Goal: Transaction & Acquisition: Book appointment/travel/reservation

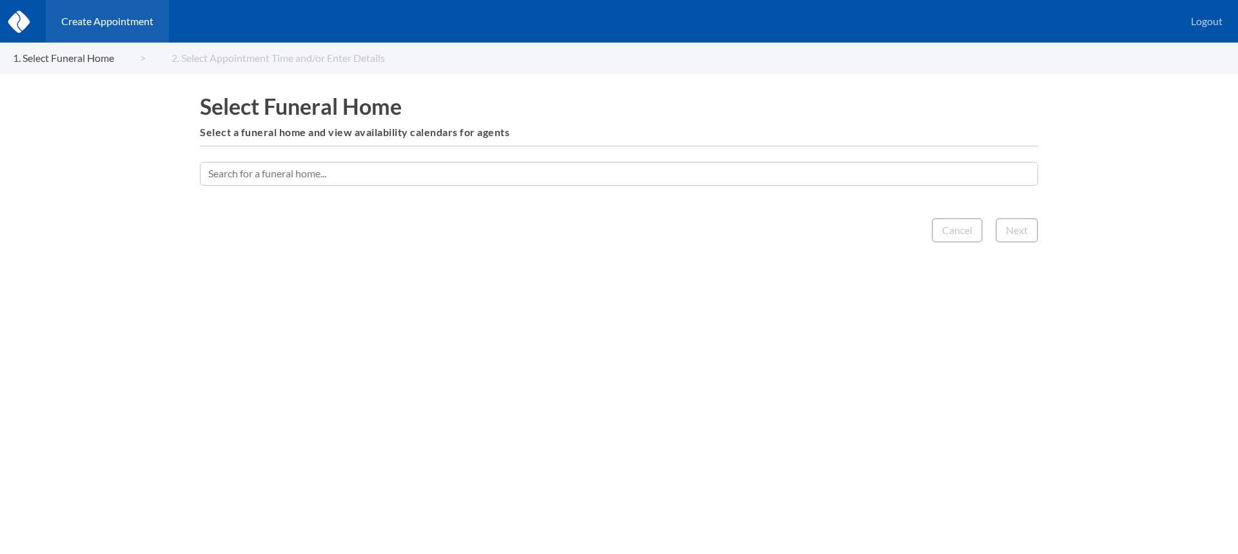
click at [451, 175] on input "text" at bounding box center [619, 173] width 838 height 23
type input "mchenr"
click at [579, 168] on input "text" at bounding box center [619, 173] width 838 height 23
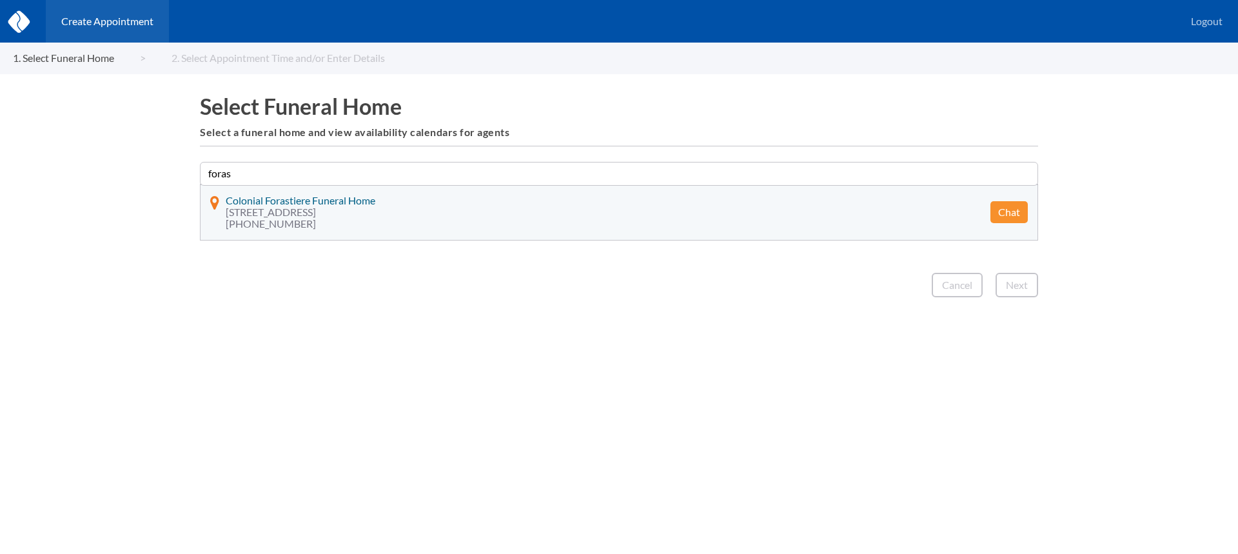
type input "foras"
click at [1011, 208] on button "Chat" at bounding box center [1009, 212] width 37 height 22
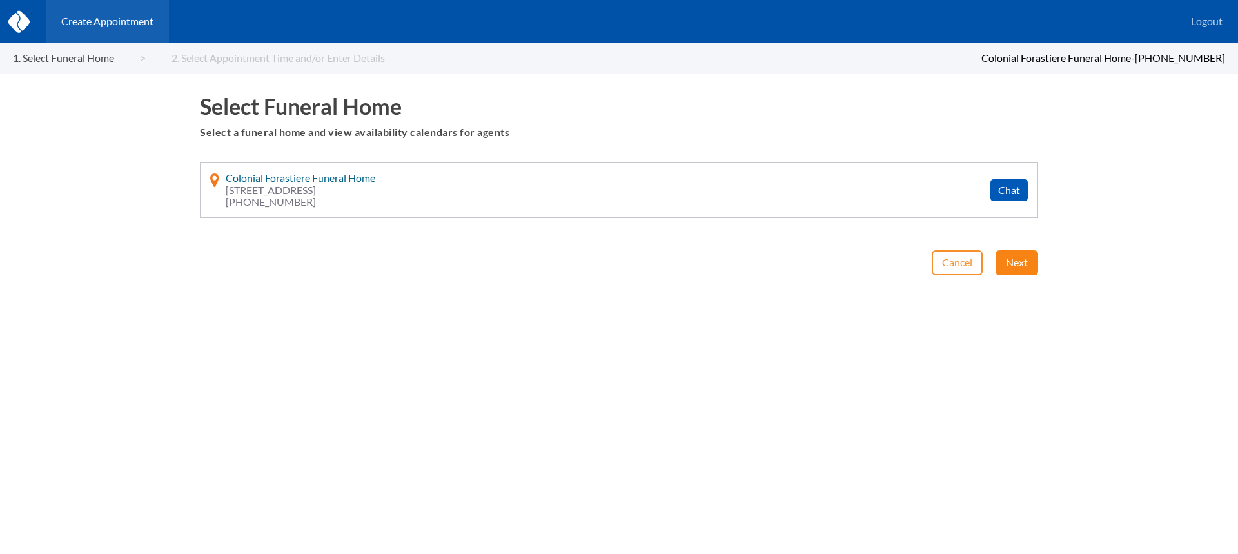
click at [1009, 263] on button "Next" at bounding box center [1017, 262] width 43 height 25
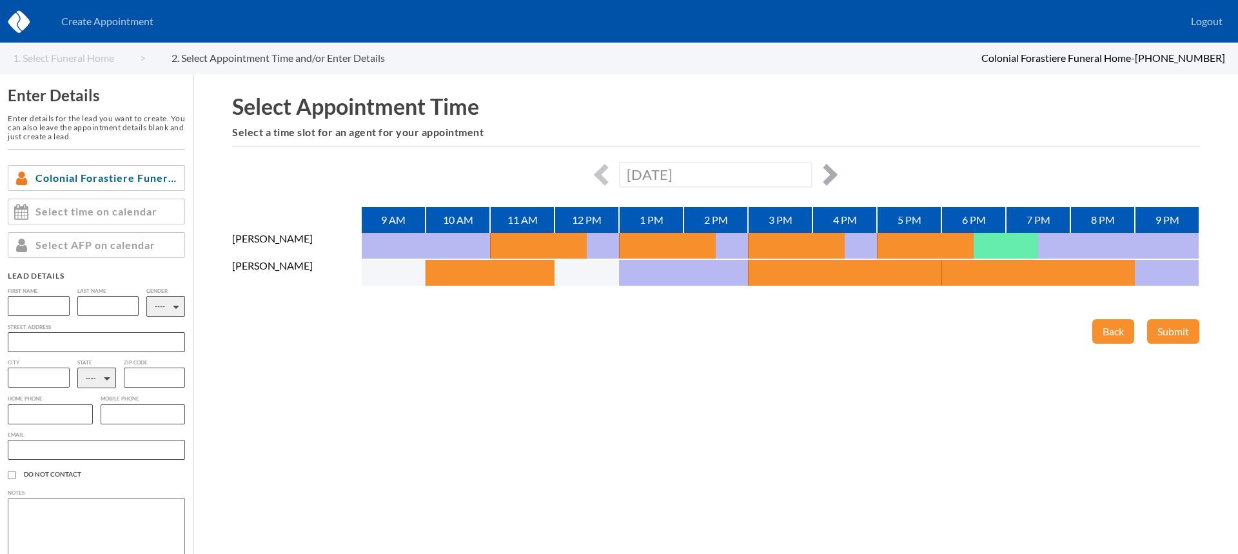
click at [833, 176] on button "button" at bounding box center [827, 175] width 22 height 22
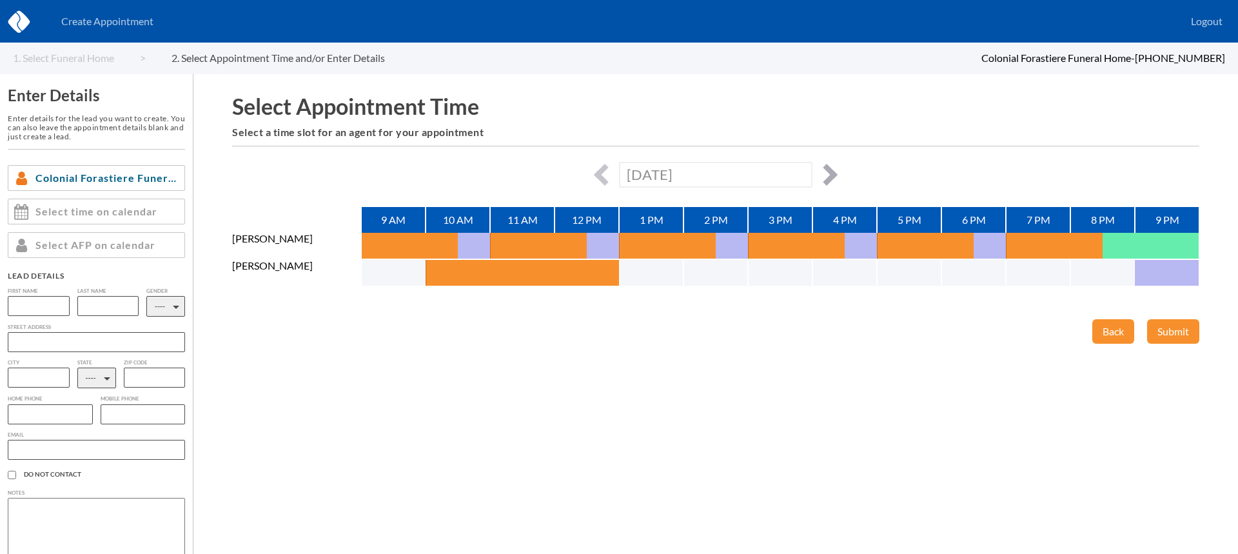
click at [830, 170] on button "button" at bounding box center [827, 175] width 22 height 22
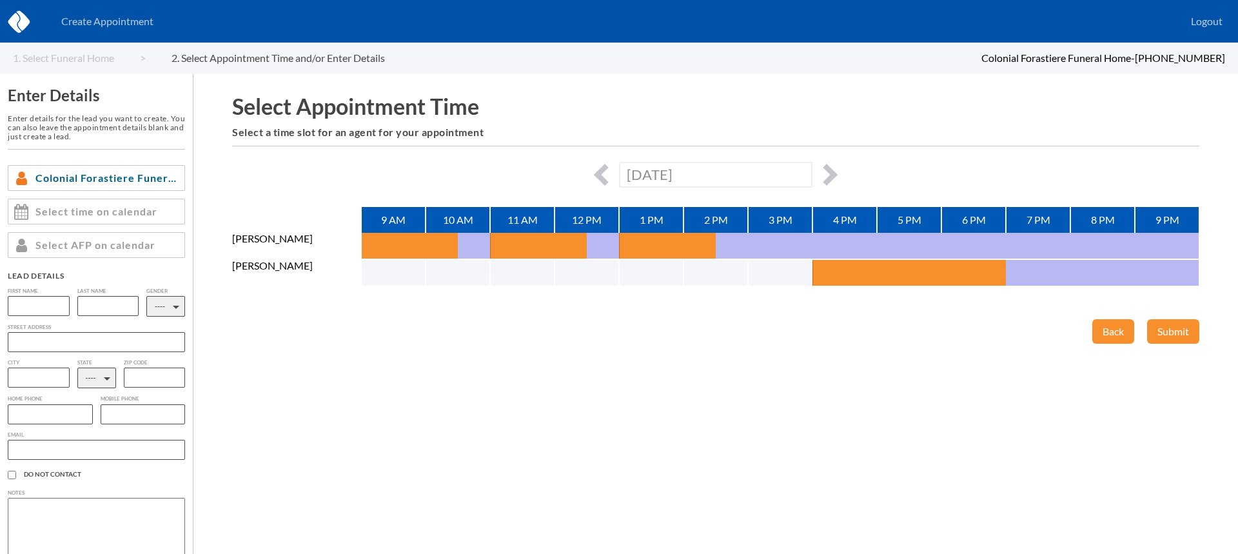
click at [595, 170] on div "Fri, October 10th, 2025" at bounding box center [715, 174] width 967 height 25
click at [605, 173] on button "button" at bounding box center [605, 175] width 22 height 22
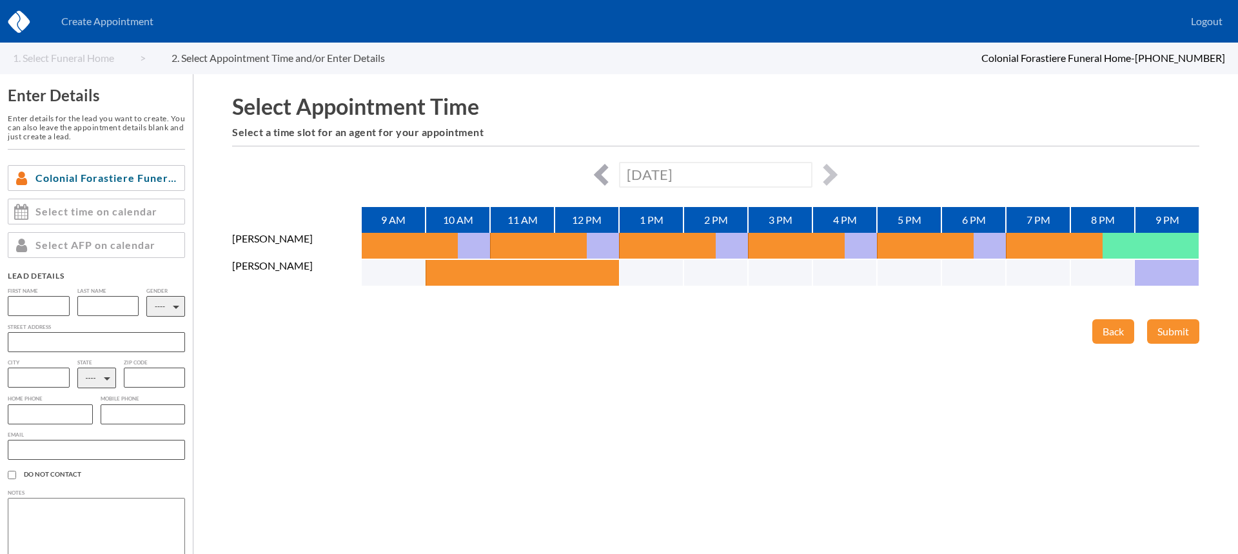
click at [606, 174] on button "button" at bounding box center [605, 175] width 22 height 22
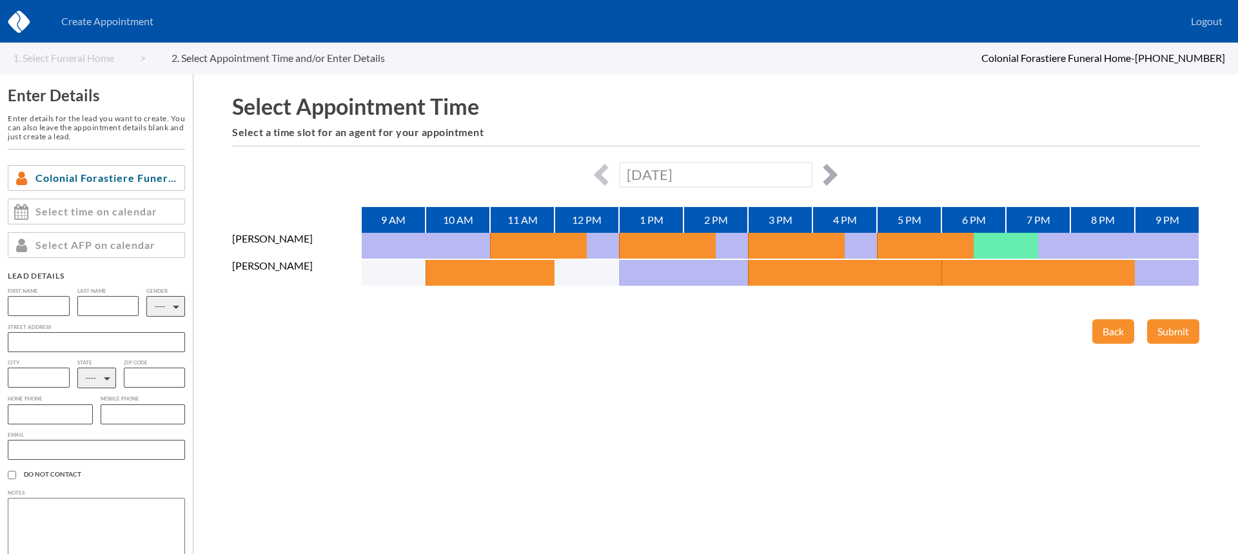
click at [827, 170] on button "button" at bounding box center [827, 175] width 22 height 22
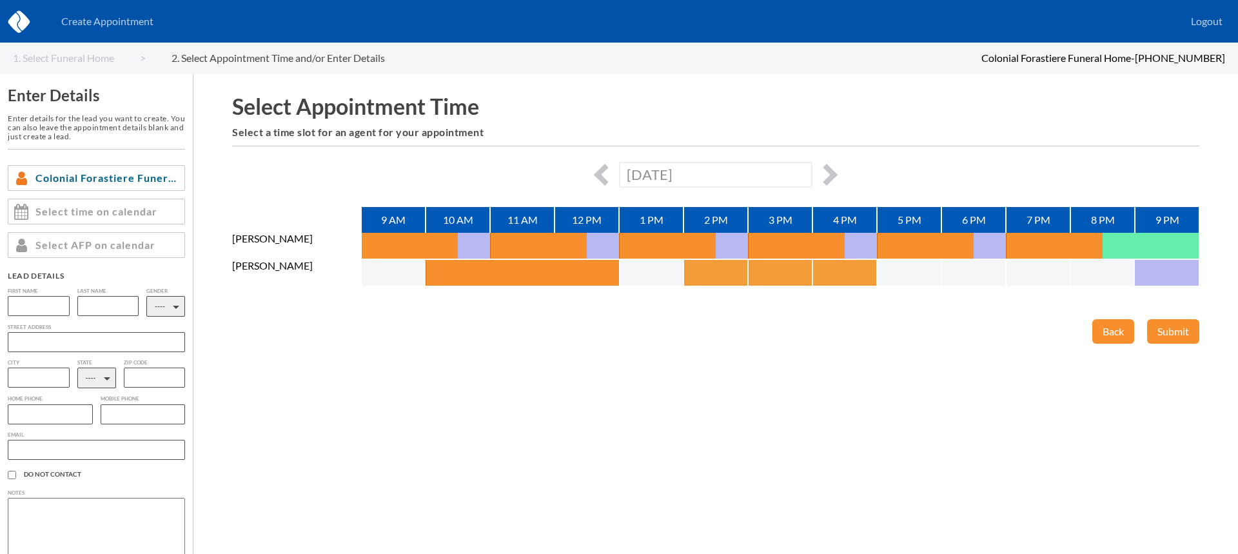
click at [691, 271] on button "button" at bounding box center [700, 273] width 32 height 26
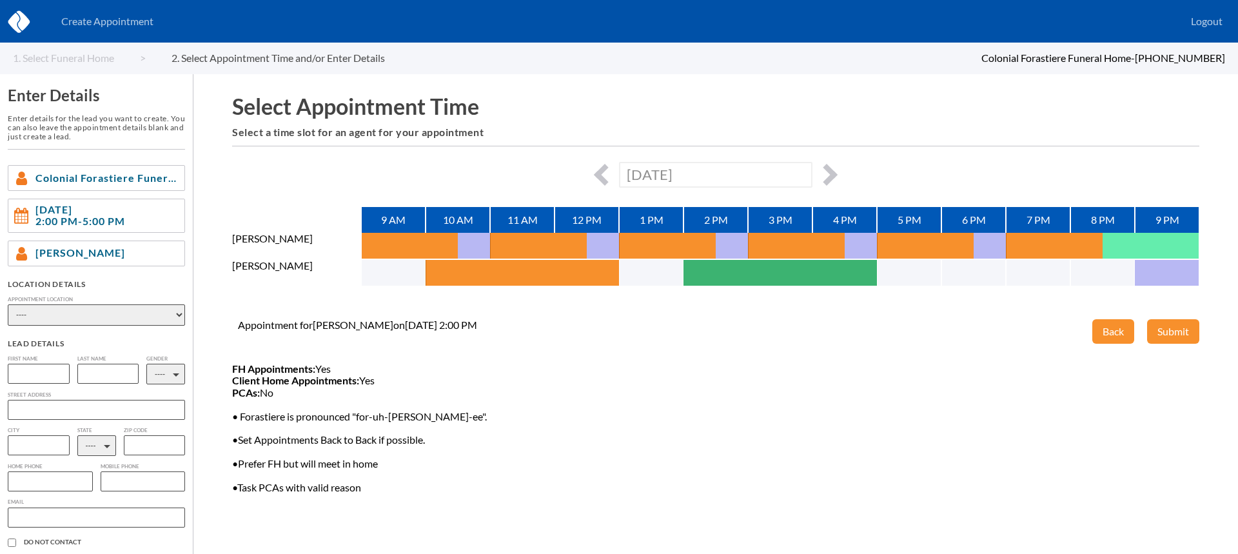
click at [86, 314] on select "---- Phone Consultation Forastiere Family Funeral Homes Forastiere-Smith Funera…" at bounding box center [96, 314] width 177 height 21
click at [825, 177] on button "button" at bounding box center [827, 175] width 22 height 22
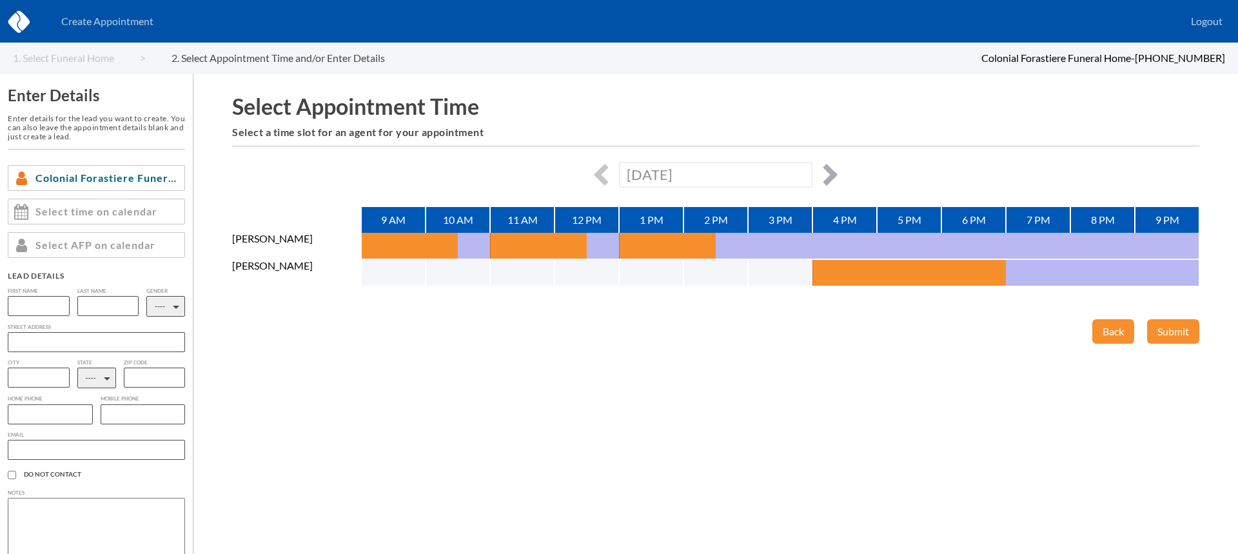
click at [825, 174] on button "button" at bounding box center [827, 175] width 22 height 22
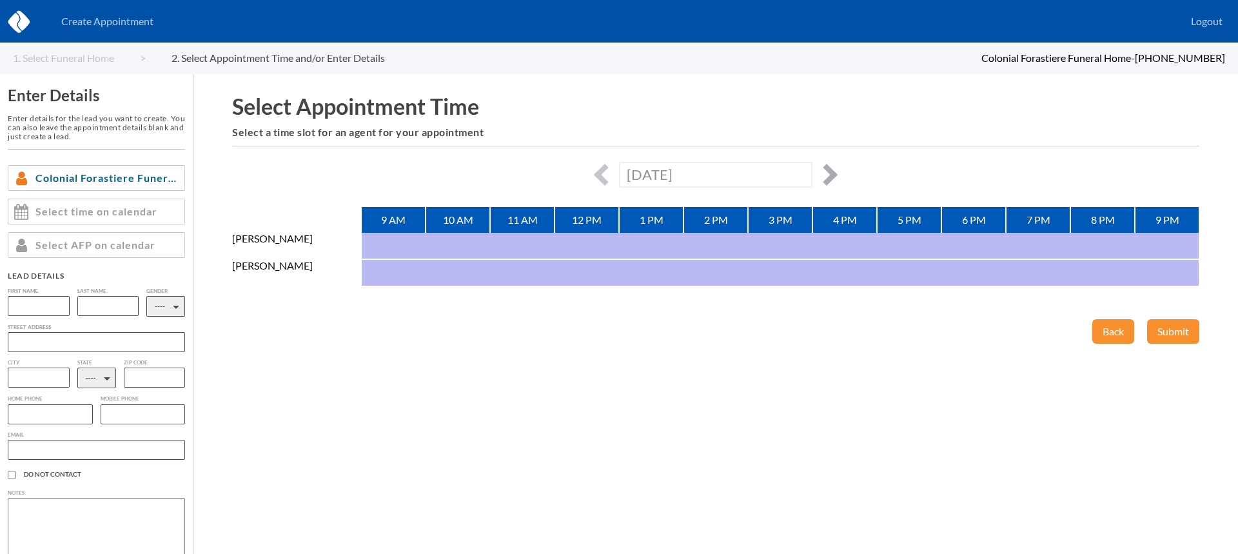
click at [824, 173] on button "button" at bounding box center [827, 175] width 22 height 22
click at [825, 176] on button "button" at bounding box center [827, 175] width 22 height 22
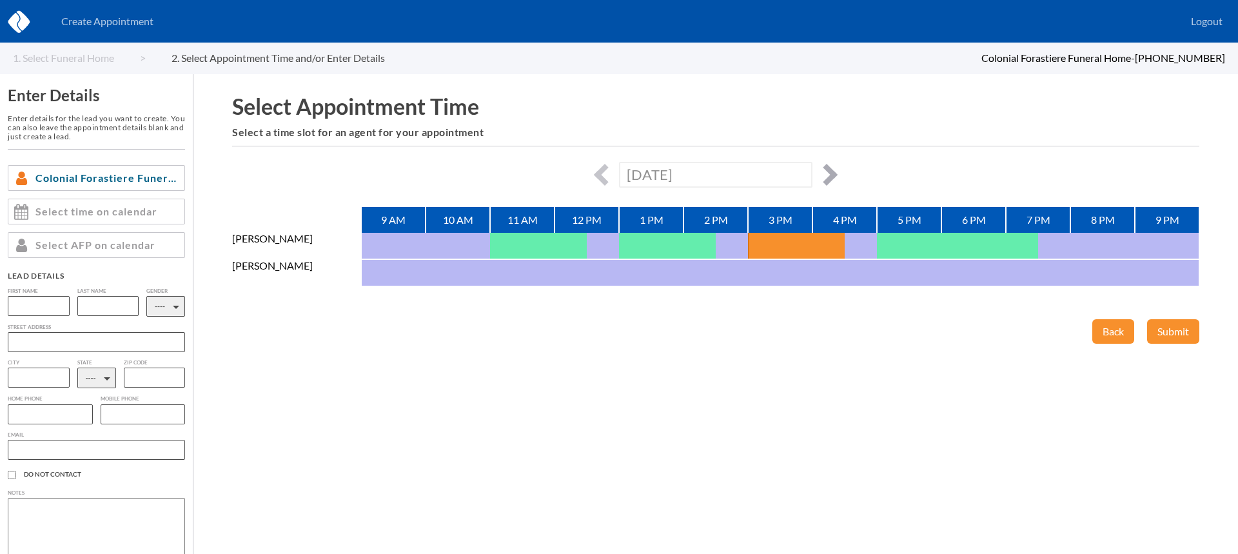
click at [825, 176] on button "button" at bounding box center [827, 175] width 22 height 22
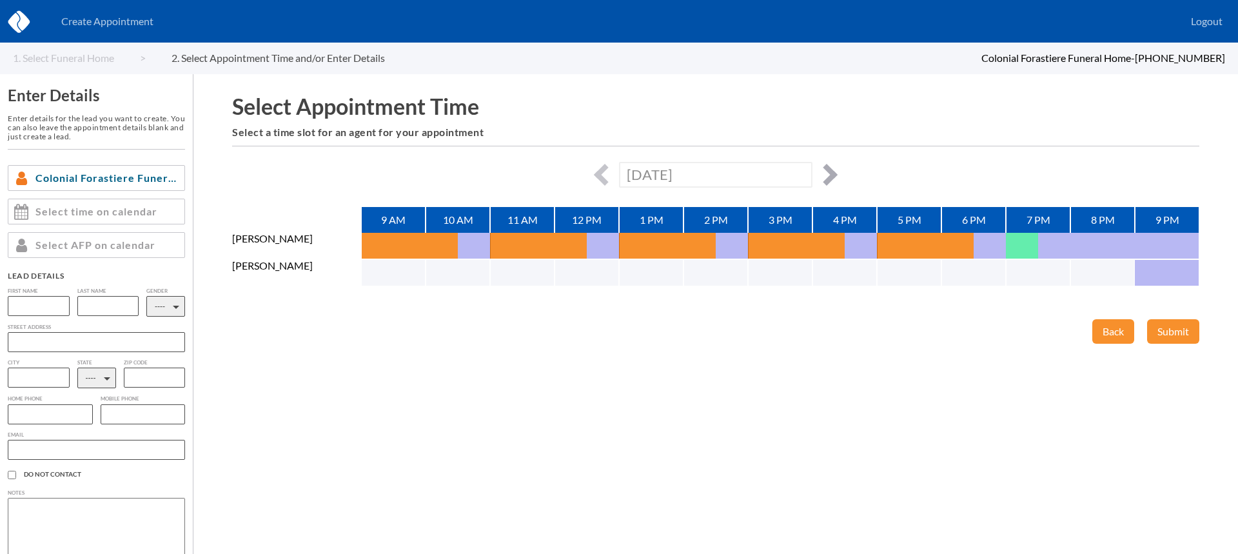
click at [825, 176] on button "button" at bounding box center [827, 175] width 22 height 22
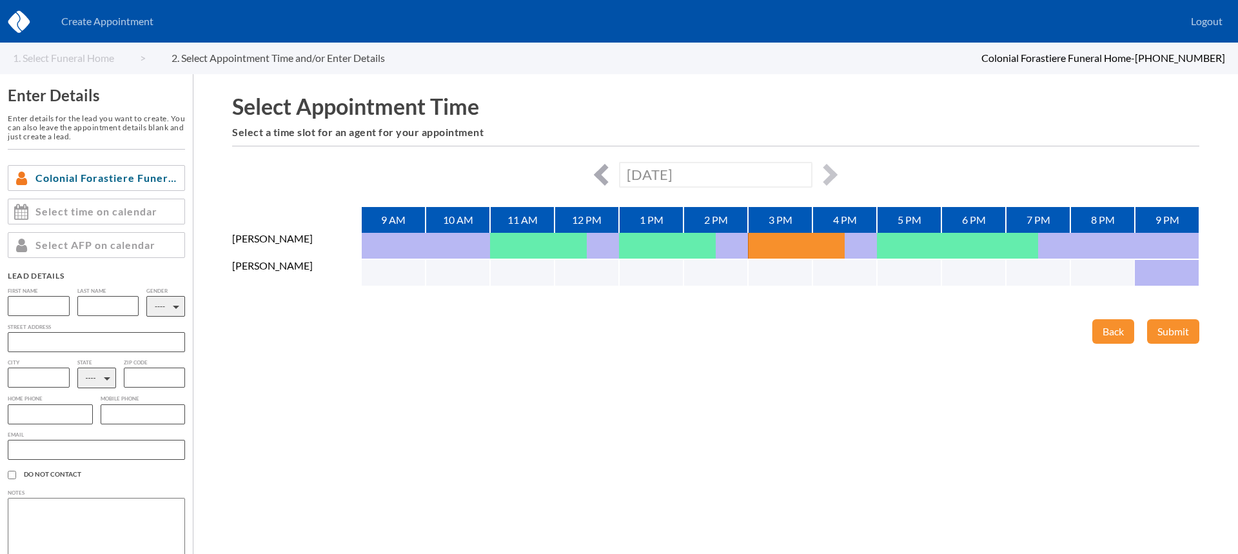
click at [598, 177] on button "button" at bounding box center [605, 175] width 22 height 22
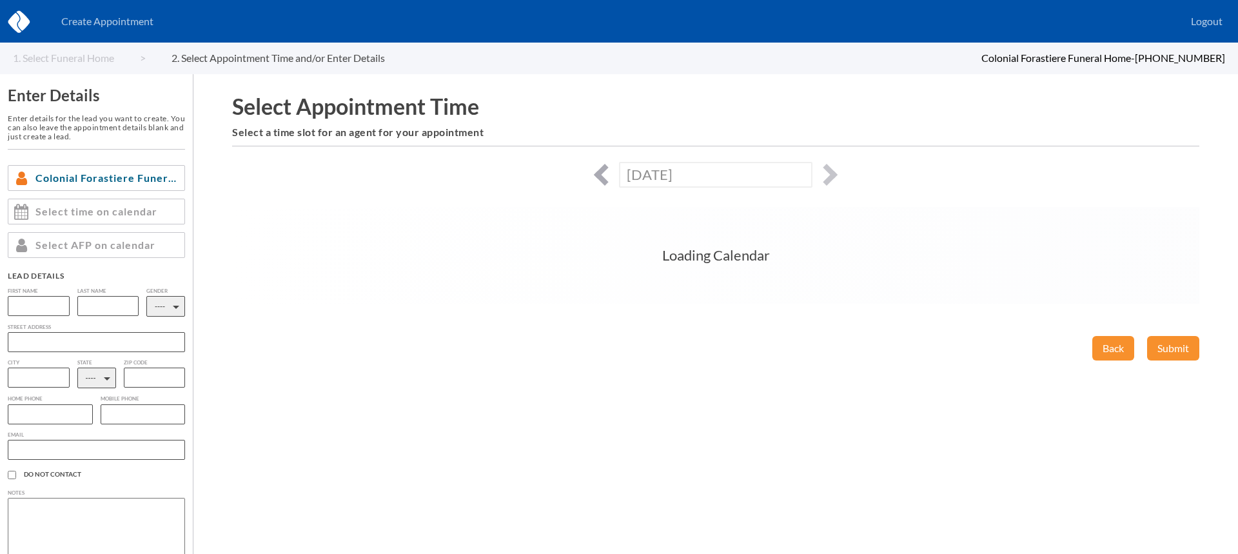
click at [599, 176] on button "button" at bounding box center [605, 175] width 22 height 22
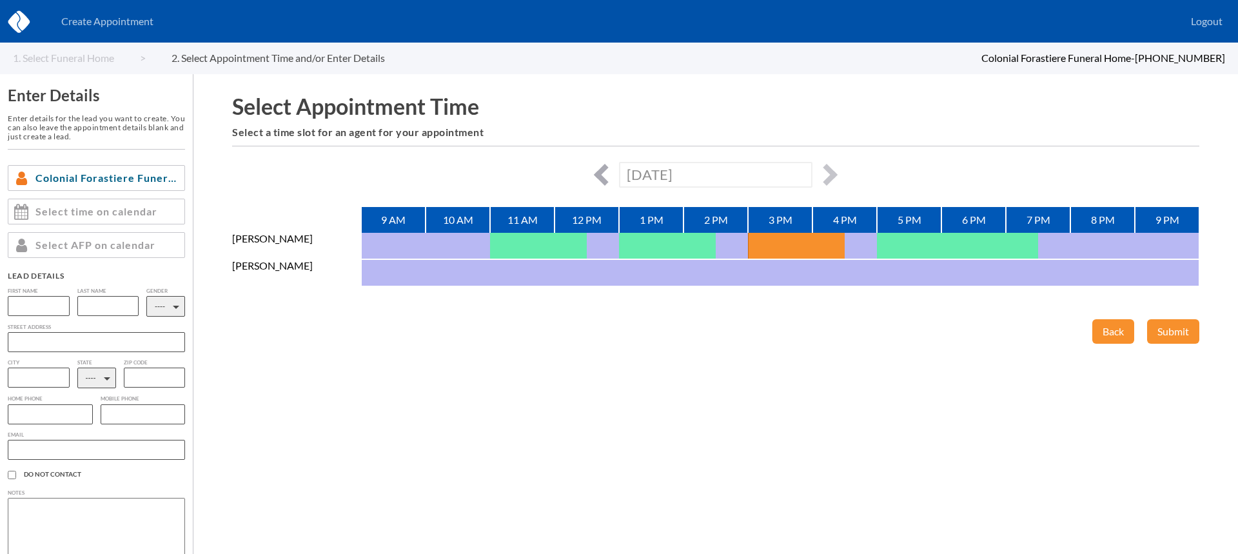
click at [599, 176] on button "button" at bounding box center [605, 175] width 22 height 22
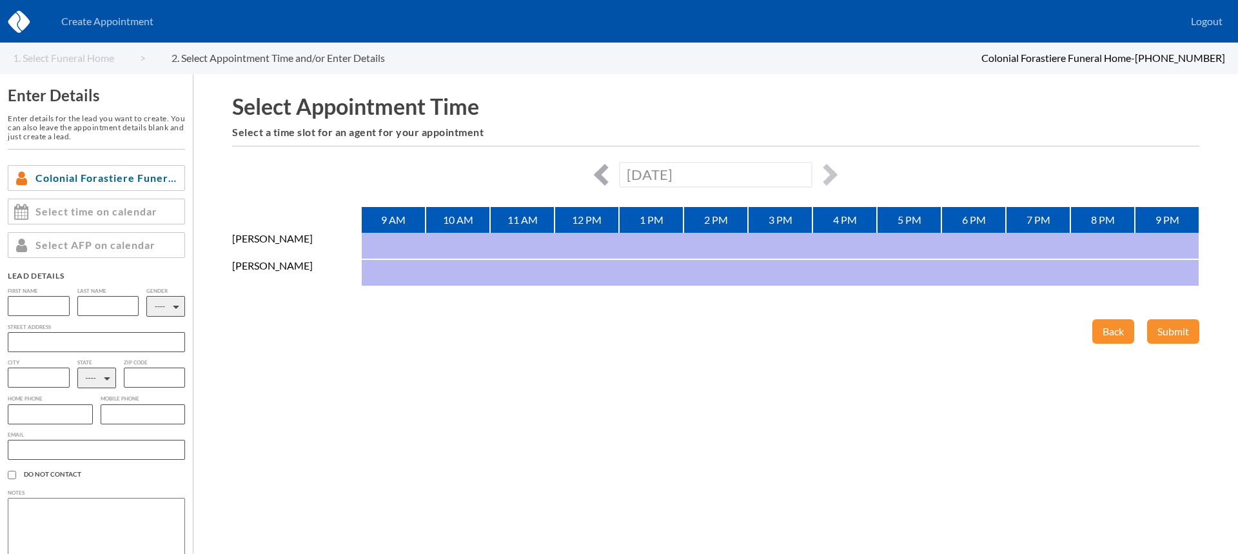
click at [599, 176] on button "button" at bounding box center [605, 175] width 22 height 22
type input "Fri, October 10th, 2025"
